Goal: Task Accomplishment & Management: Manage account settings

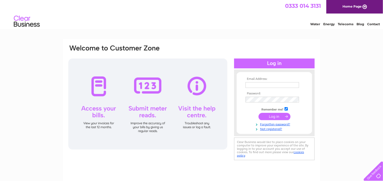
type input "sephtonann@aol.com"
click at [271, 114] on input "submit" at bounding box center [274, 116] width 32 height 7
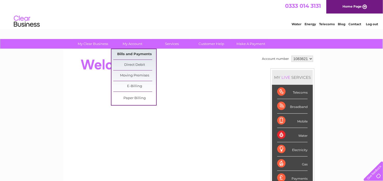
click at [126, 54] on link "Bills and Payments" at bounding box center [134, 54] width 43 height 10
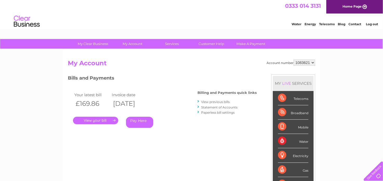
click at [96, 118] on link "." at bounding box center [95, 121] width 45 height 8
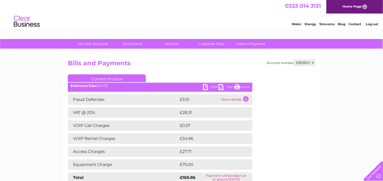
click at [196, 137] on td "£34.96" at bounding box center [210, 138] width 64 height 10
click at [196, 138] on td "£34.96" at bounding box center [210, 138] width 64 height 10
click at [196, 137] on td "£34.96" at bounding box center [210, 138] width 64 height 10
drag, startPoint x: 246, startPoint y: 98, endPoint x: 239, endPoint y: 138, distance: 41.2
click at [239, 139] on div "Fraud Defender £3.51 Show details Your service itemisation is loading. This cou…" at bounding box center [160, 138] width 184 height 88
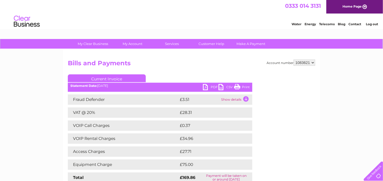
click at [231, 99] on td "Show details" at bounding box center [236, 99] width 32 height 10
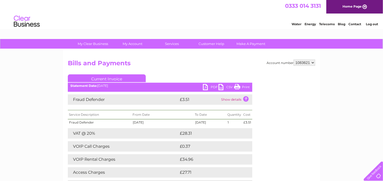
click at [186, 156] on td "£34.96" at bounding box center [210, 159] width 64 height 10
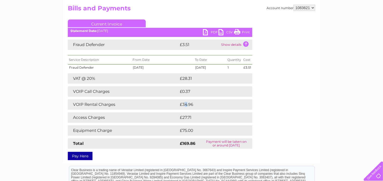
scroll to position [54, 0]
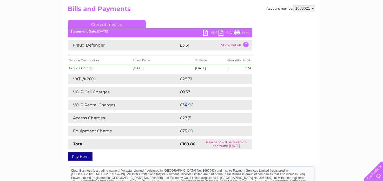
click at [210, 32] on link "PDF" at bounding box center [211, 34] width 16 height 8
click at [207, 31] on link "PDF" at bounding box center [211, 34] width 16 height 8
drag, startPoint x: 382, startPoint y: 116, endPoint x: 375, endPoint y: 119, distance: 8.0
click at [378, 124] on div "My Clear Business Login Details My Details My Preferences Link Account My Accou…" at bounding box center [191, 119] width 383 height 268
